Goal: Answer question/provide support

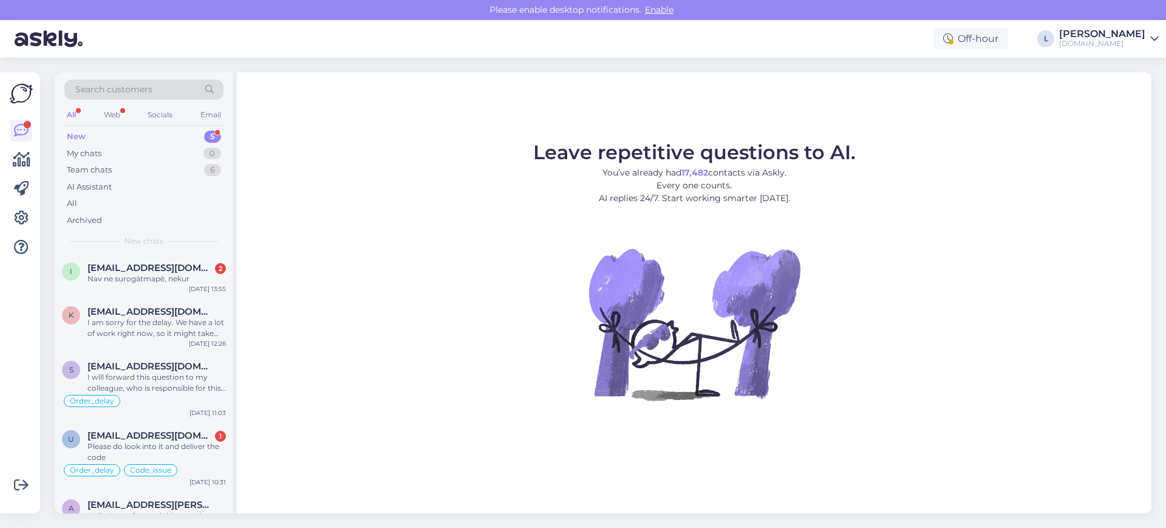
click at [160, 93] on div "Search customers" at bounding box center [143, 90] width 159 height 20
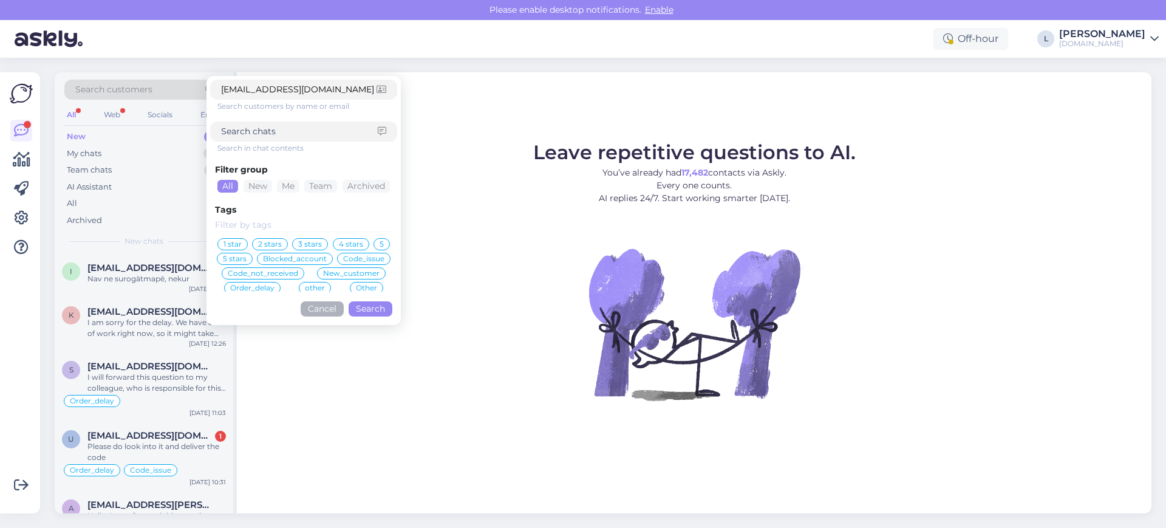
type input "[EMAIL_ADDRESS][DOMAIN_NAME]"
click at [378, 306] on button "Search" at bounding box center [371, 308] width 44 height 15
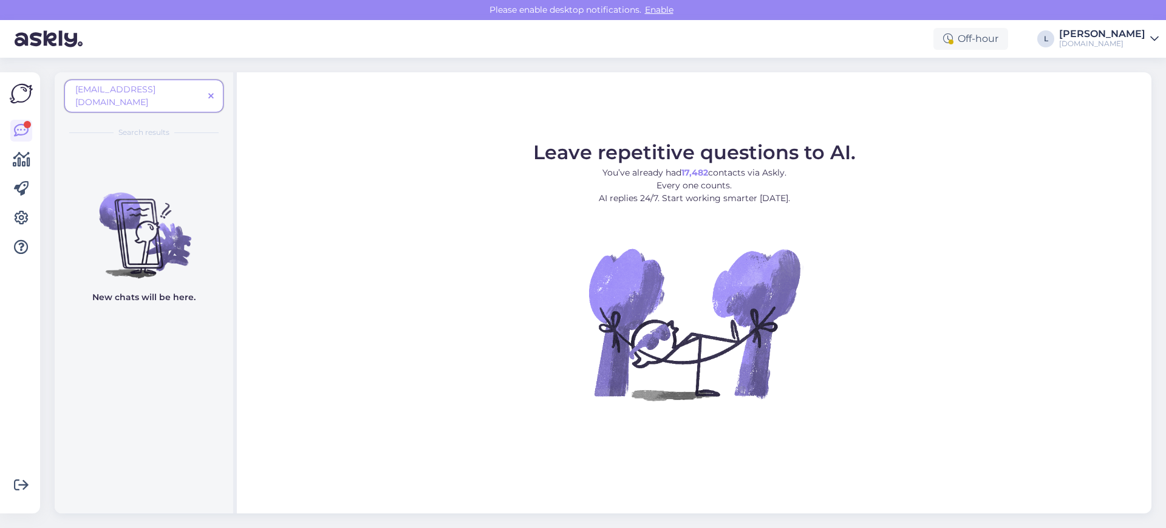
click at [204, 90] on span at bounding box center [211, 96] width 15 height 13
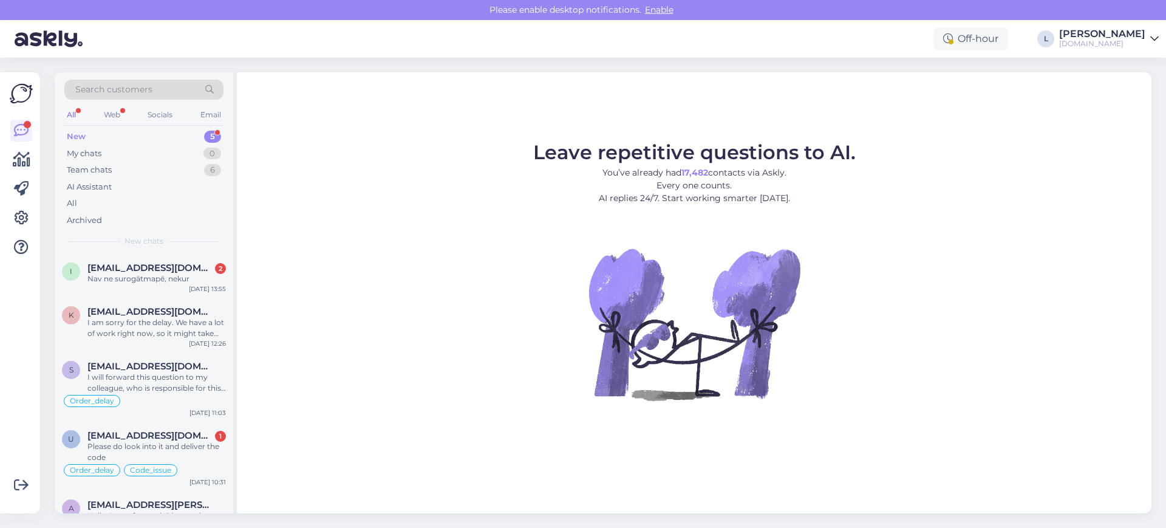
click at [118, 89] on span "Search customers" at bounding box center [113, 89] width 77 height 13
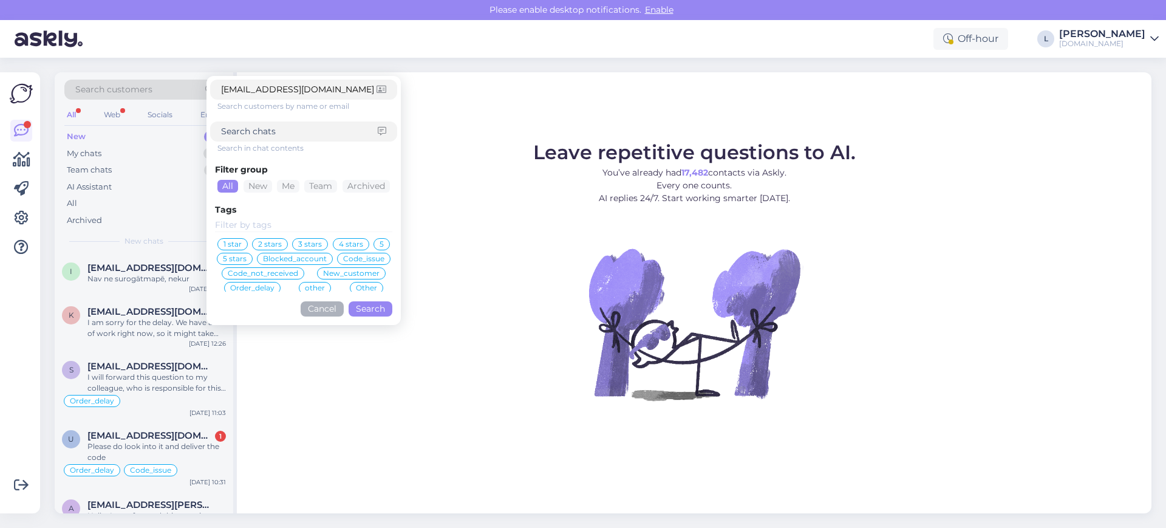
type input "[EMAIL_ADDRESS][DOMAIN_NAME]"
click at [385, 310] on button "Search" at bounding box center [371, 308] width 44 height 15
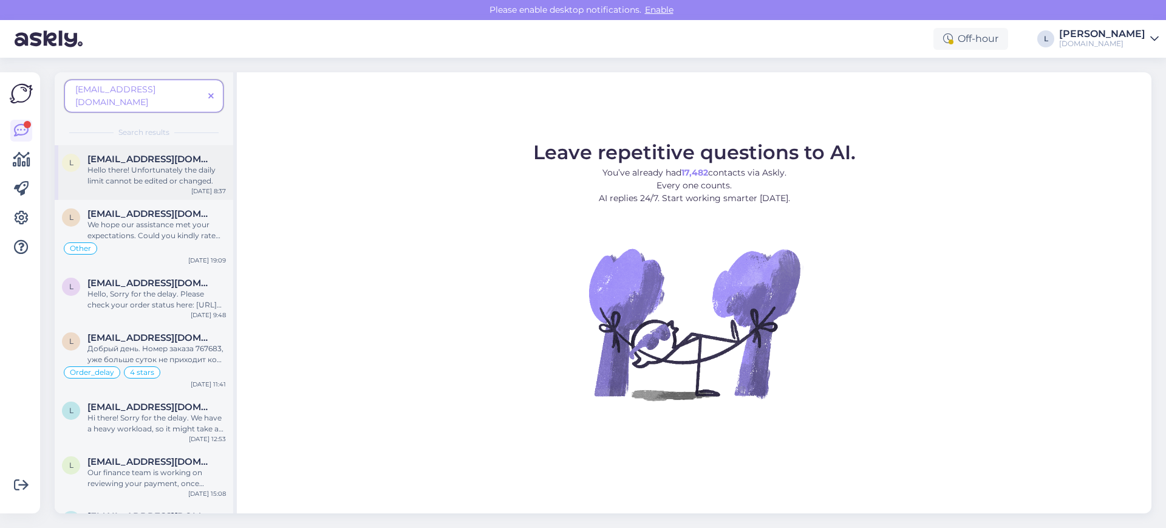
click at [190, 168] on div "Hello there! Unfortunately the daily limit cannot be edited or changed." at bounding box center [156, 176] width 139 height 22
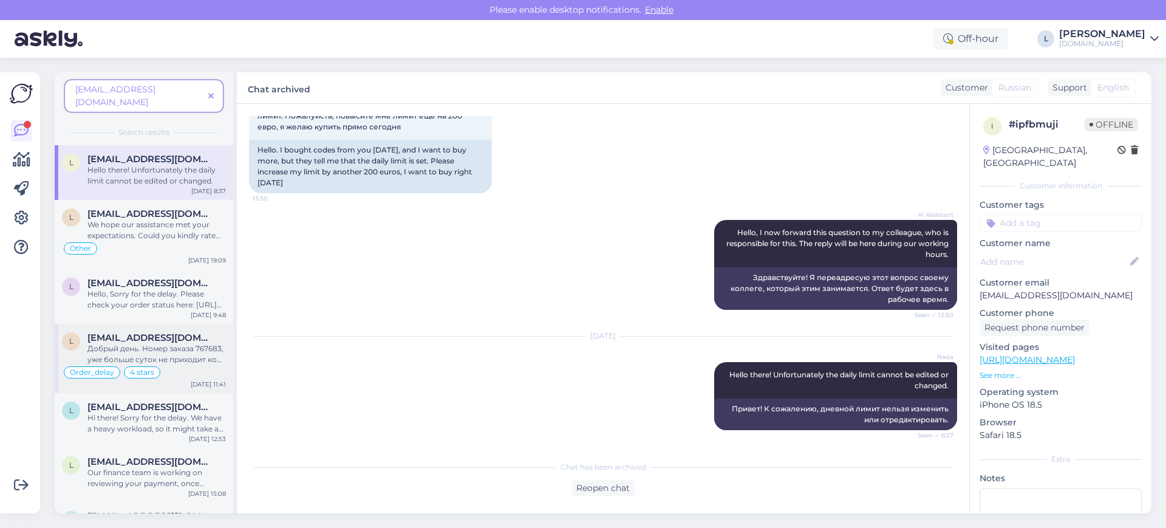
scroll to position [31, 0]
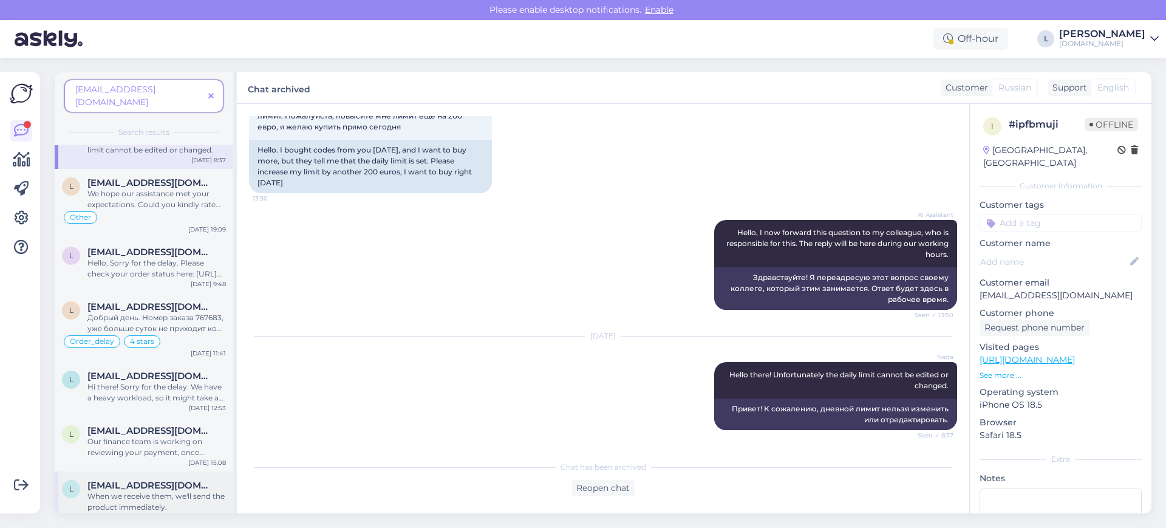
click at [145, 491] on div "When we receive them, we'll send the product immediately." at bounding box center [156, 502] width 139 height 22
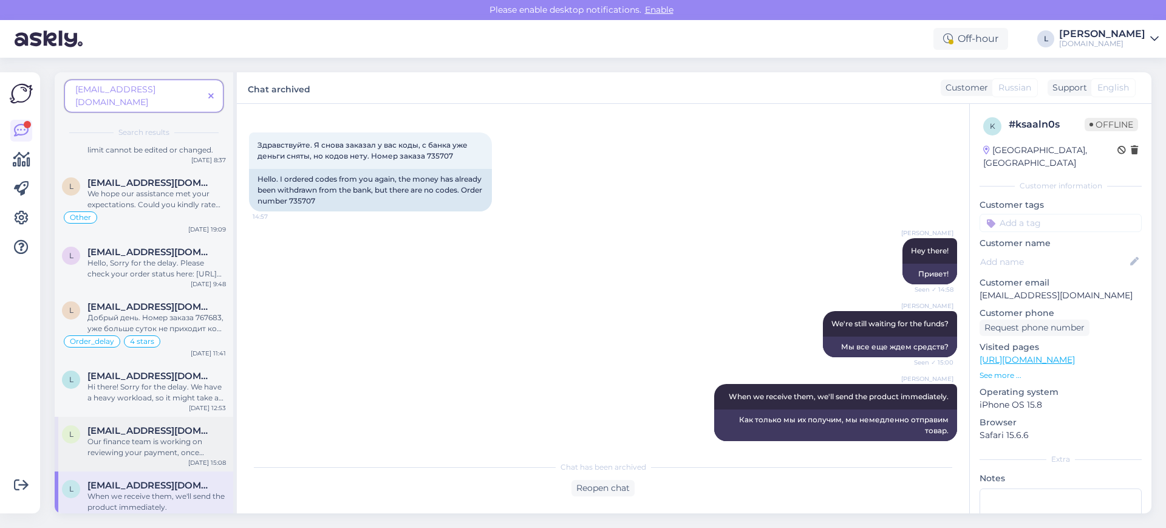
click at [143, 437] on div "Our finance team is working on reviewing your payment, once confirmed your orde…" at bounding box center [156, 447] width 139 height 22
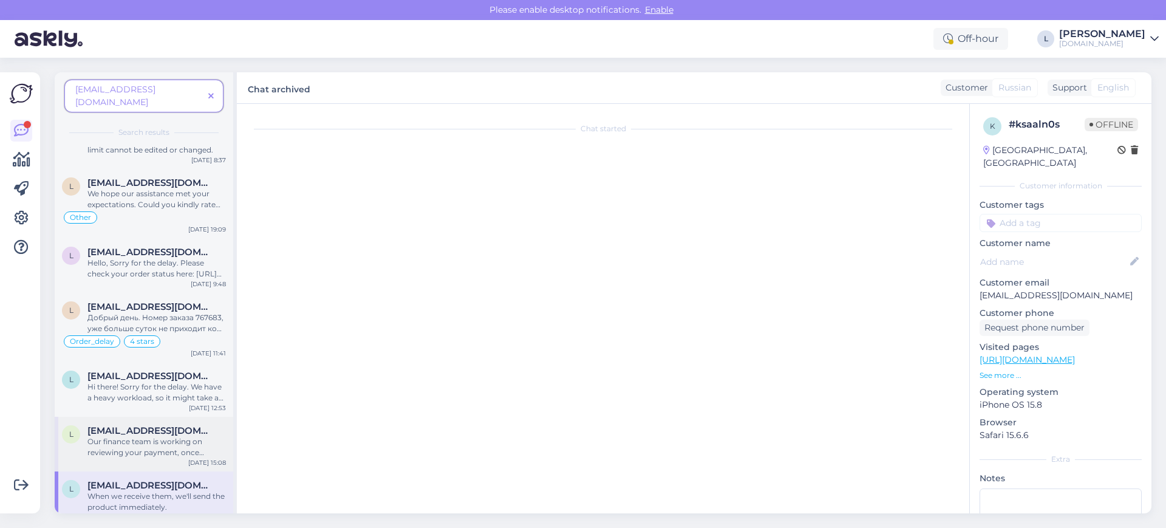
scroll to position [367, 0]
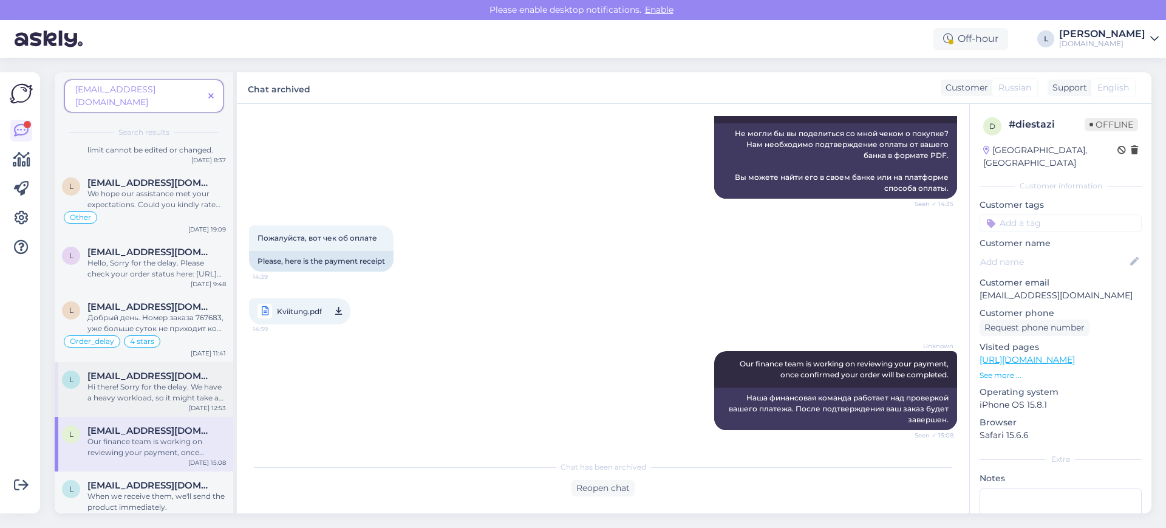
click at [135, 385] on div "Hi there! Sorry for the delay. We have a heavy workload, so it might take a bit…" at bounding box center [156, 393] width 139 height 22
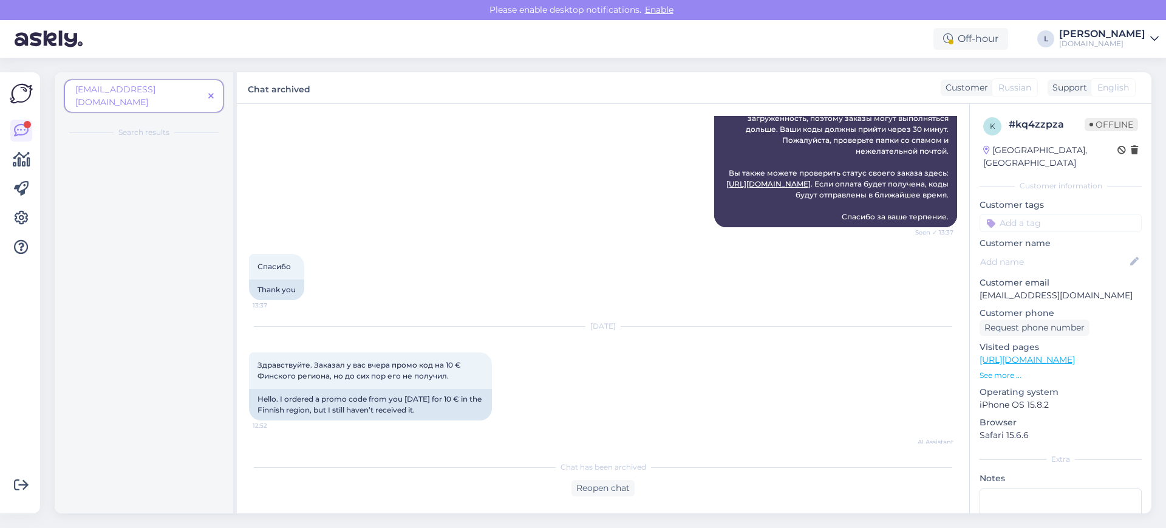
scroll to position [0, 0]
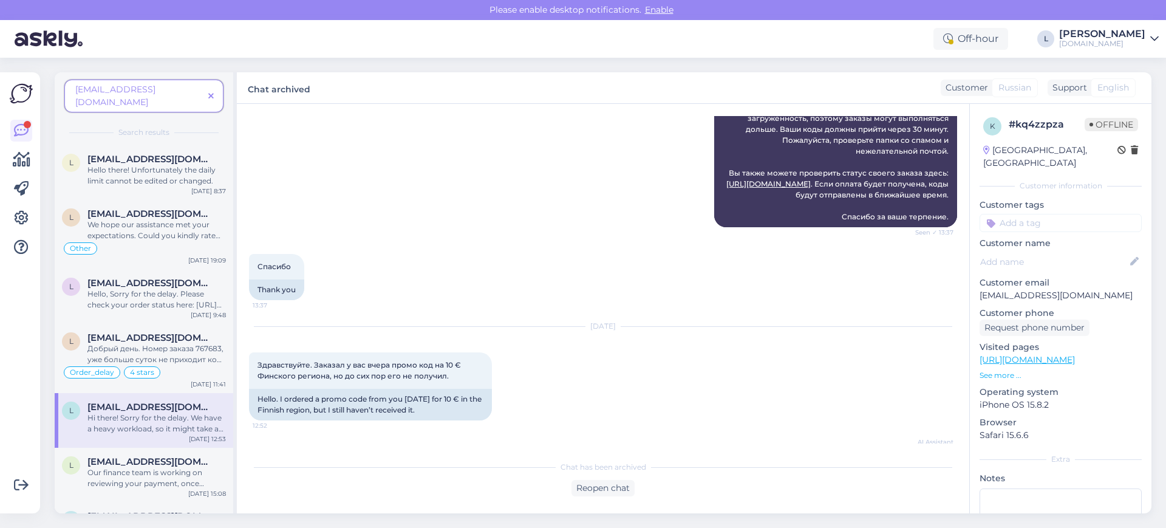
click at [1014, 289] on p "[EMAIL_ADDRESS][DOMAIN_NAME]" at bounding box center [1061, 295] width 162 height 13
copy p "[EMAIL_ADDRESS][DOMAIN_NAME]"
